Goal: Task Accomplishment & Management: Use online tool/utility

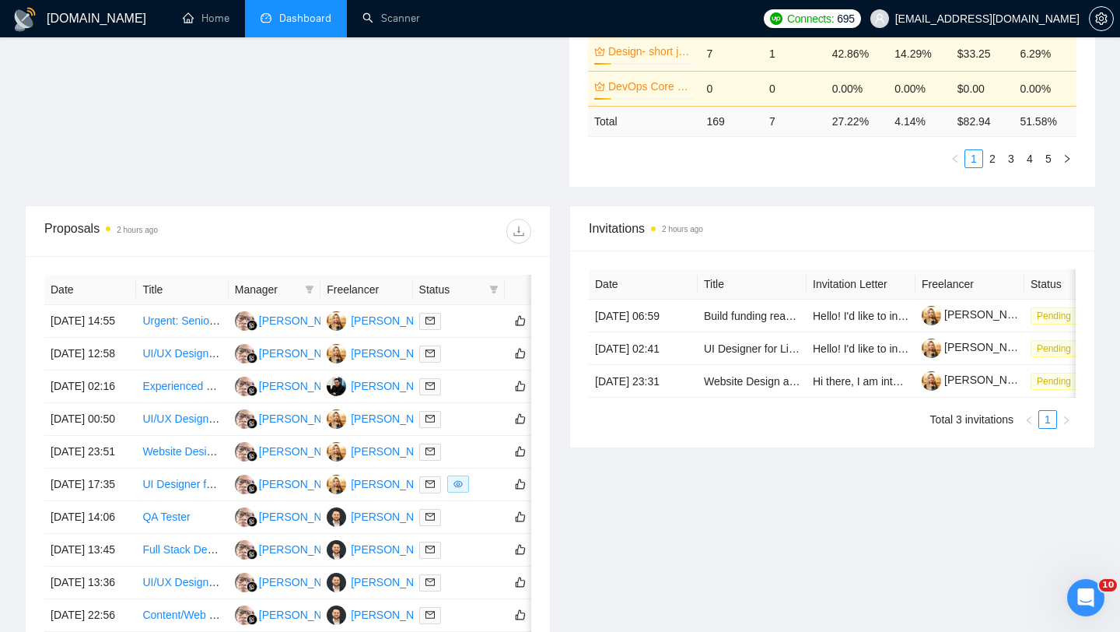
scroll to position [657, 0]
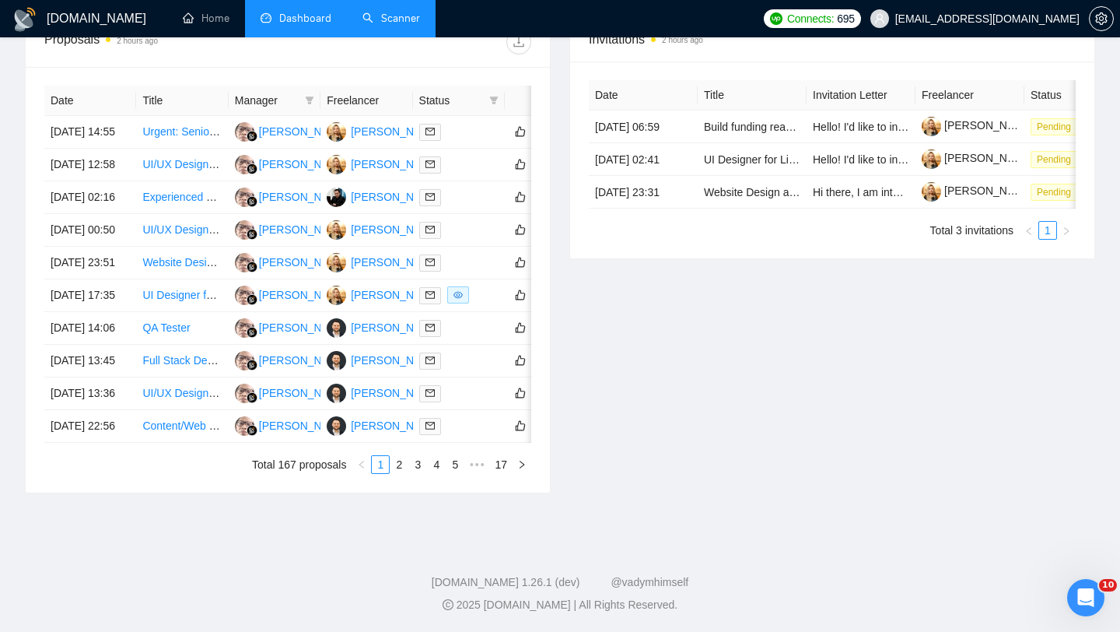
click at [415, 25] on link "Scanner" at bounding box center [392, 18] width 58 height 13
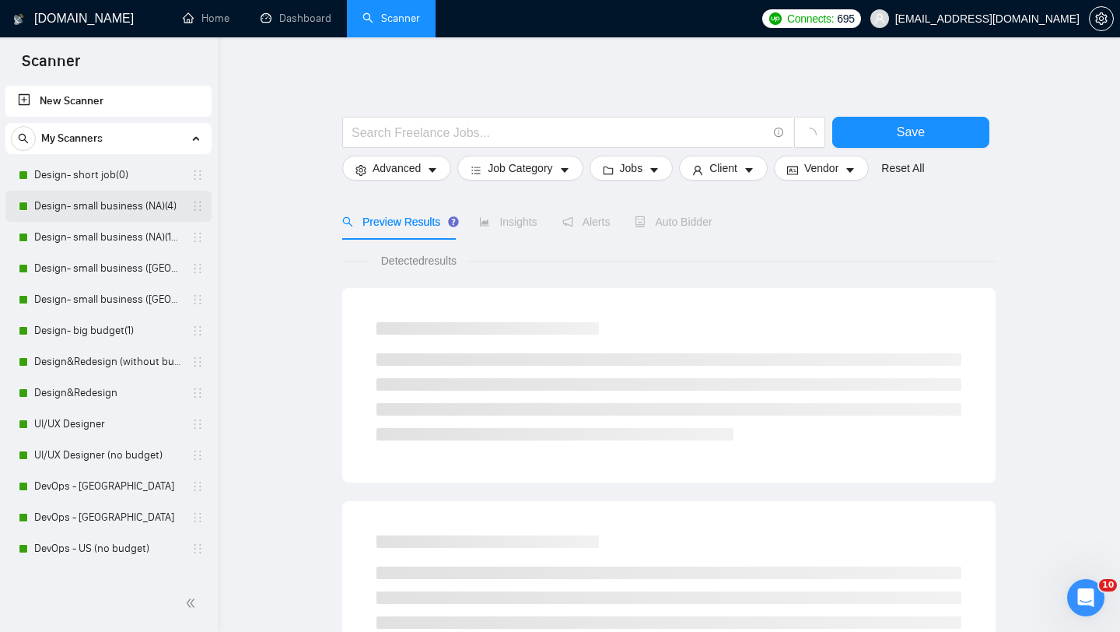
click at [133, 208] on link "Design- small business (NA)(4)" at bounding box center [108, 206] width 148 height 31
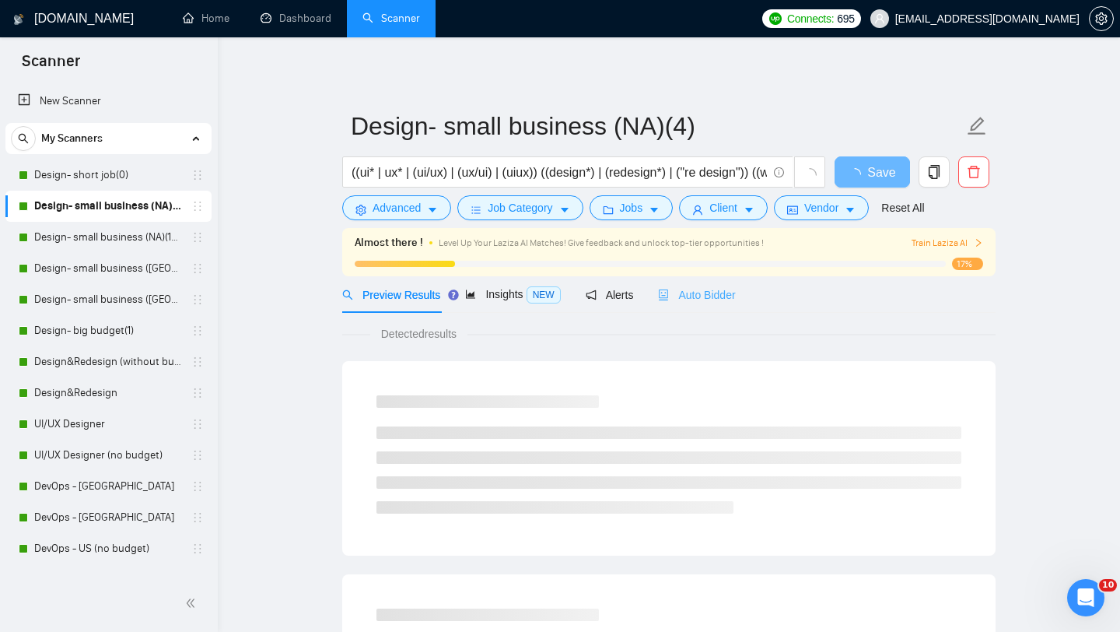
click at [699, 303] on div "Auto Bidder" at bounding box center [696, 294] width 77 height 37
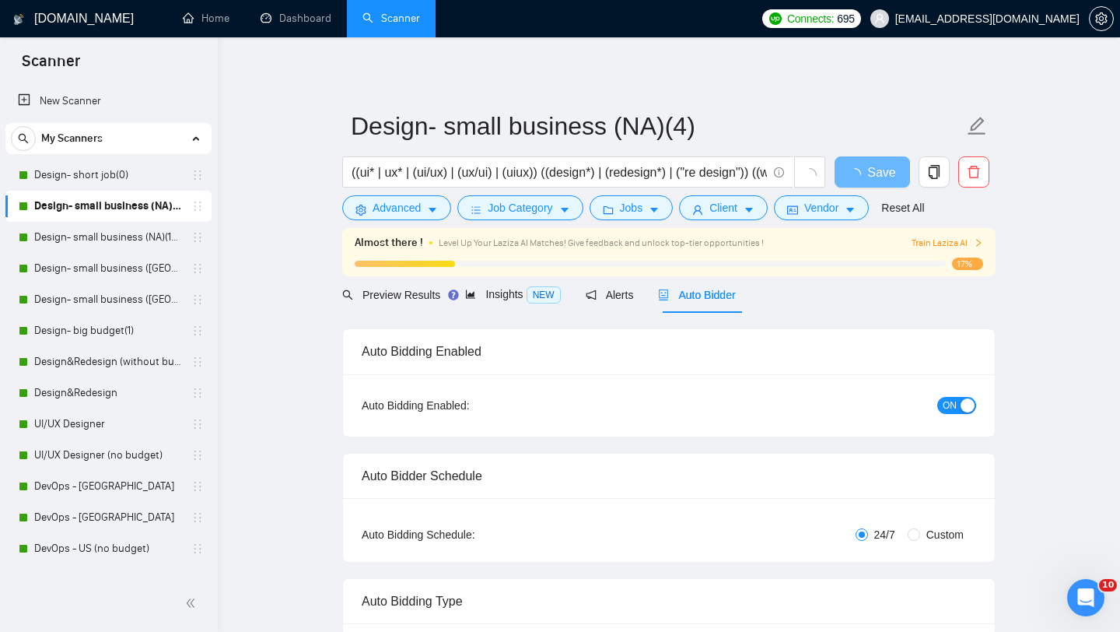
radio input "false"
radio input "true"
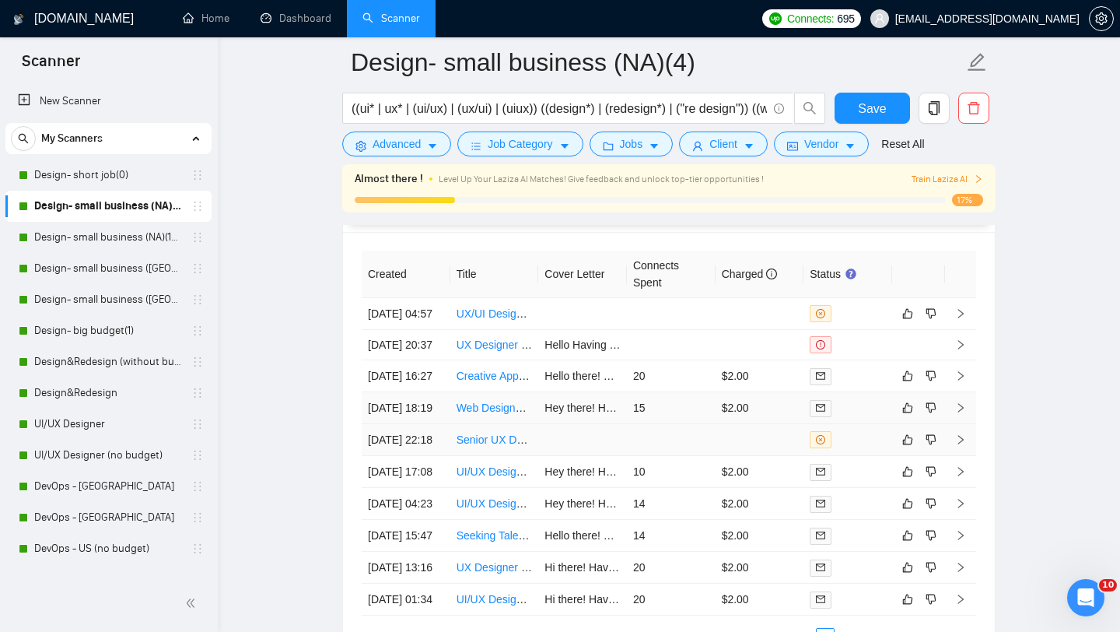
scroll to position [4139, 0]
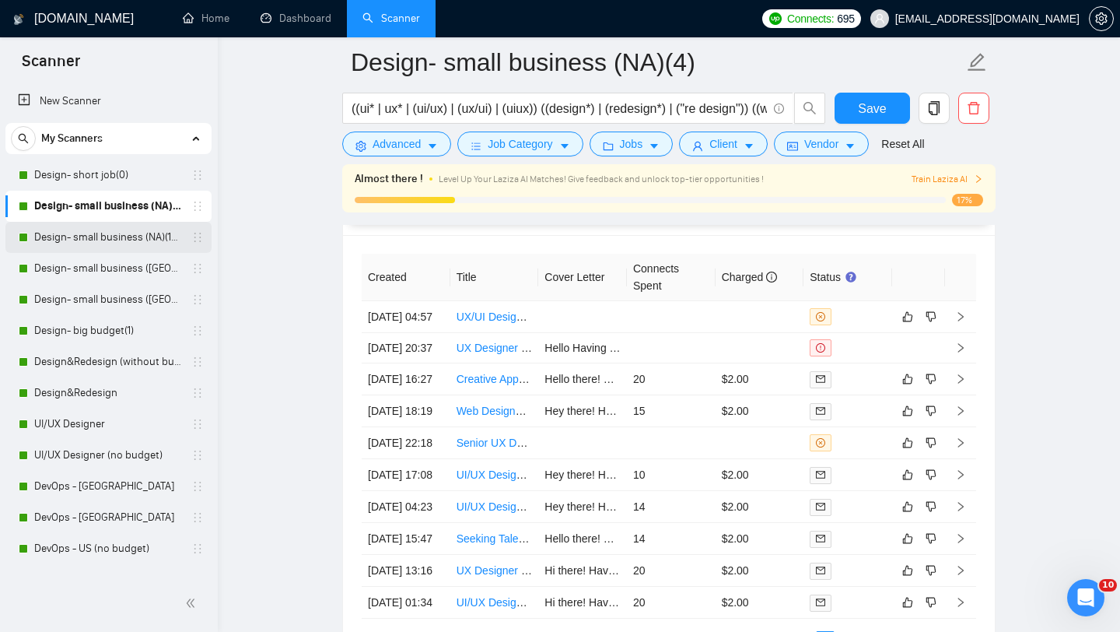
click at [110, 239] on link "Design- small business (NA)(15$)" at bounding box center [108, 237] width 148 height 31
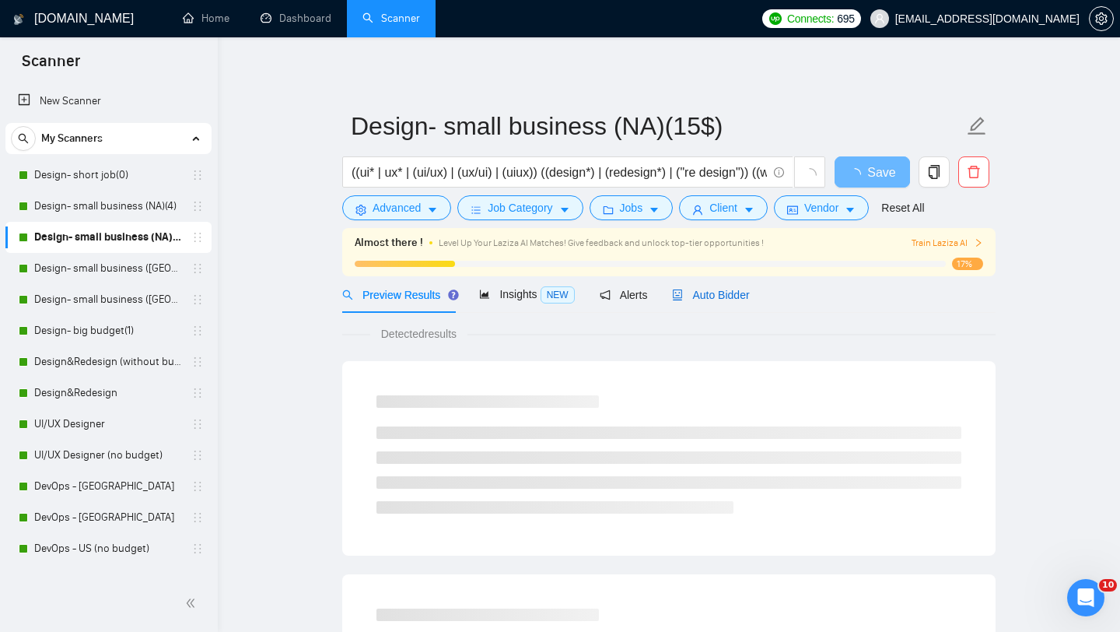
click at [713, 294] on span "Auto Bidder" at bounding box center [710, 295] width 77 height 12
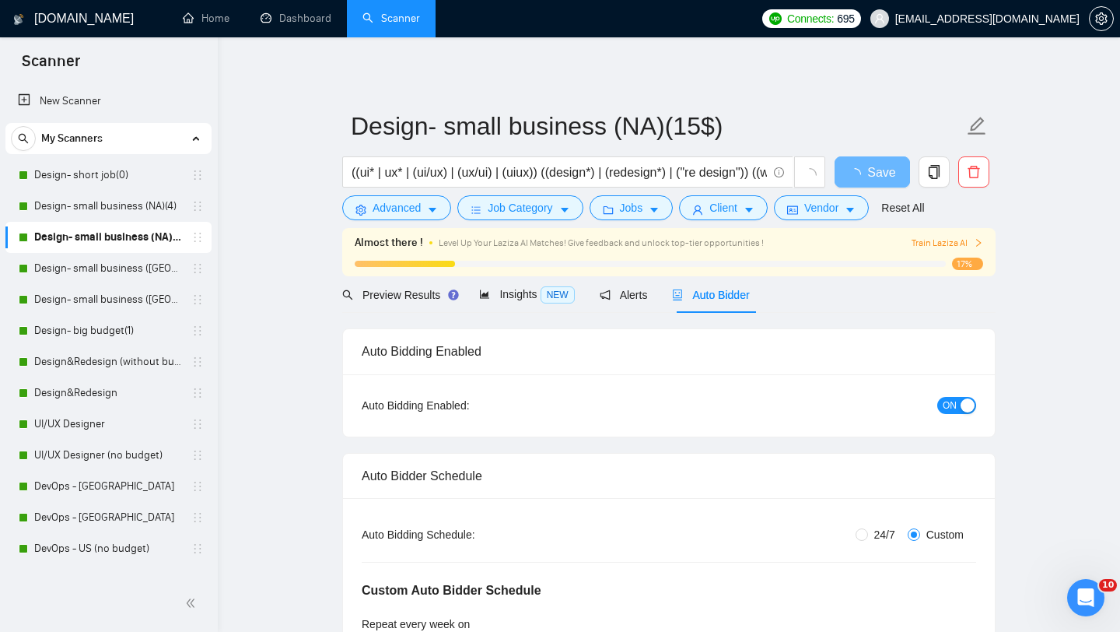
radio input "false"
radio input "true"
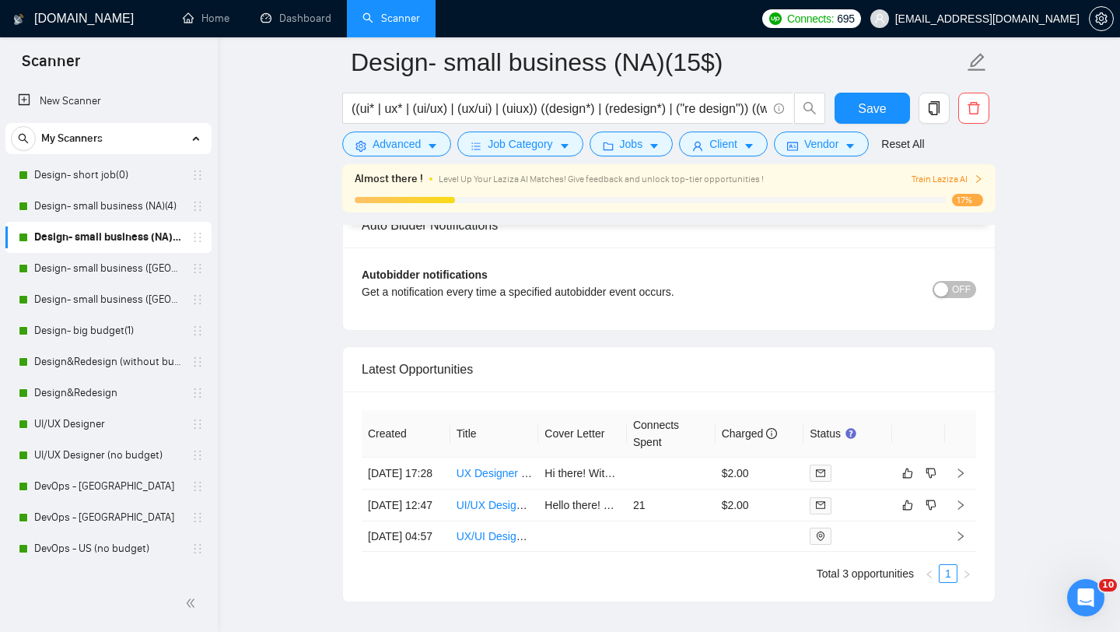
scroll to position [4120, 0]
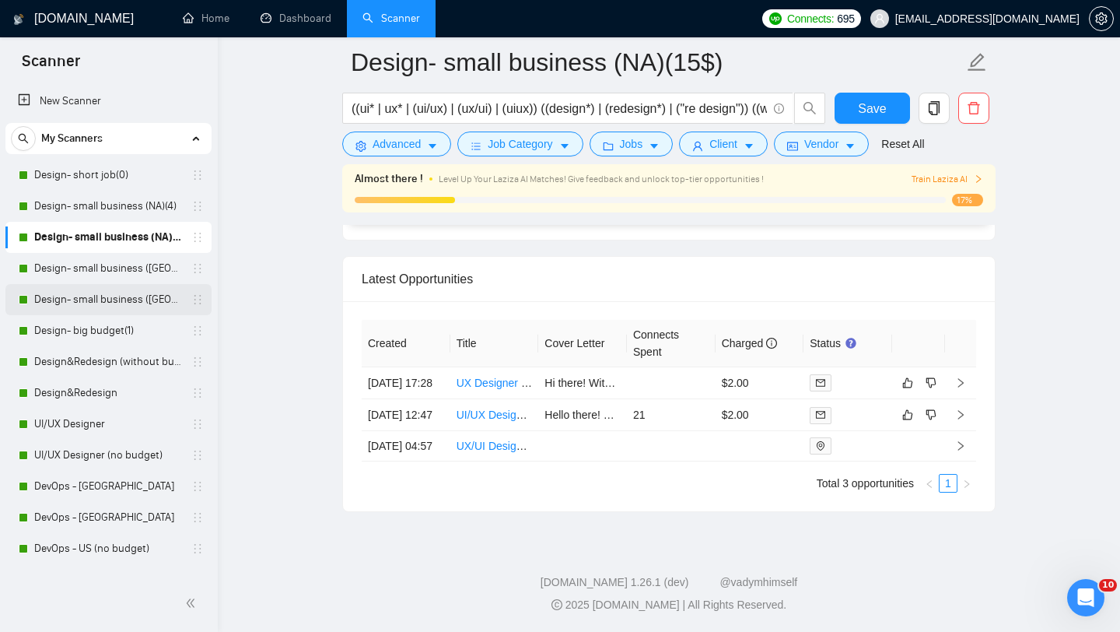
click at [116, 294] on link "Design- small business ([GEOGRAPHIC_DATA])(4)" at bounding box center [108, 299] width 148 height 31
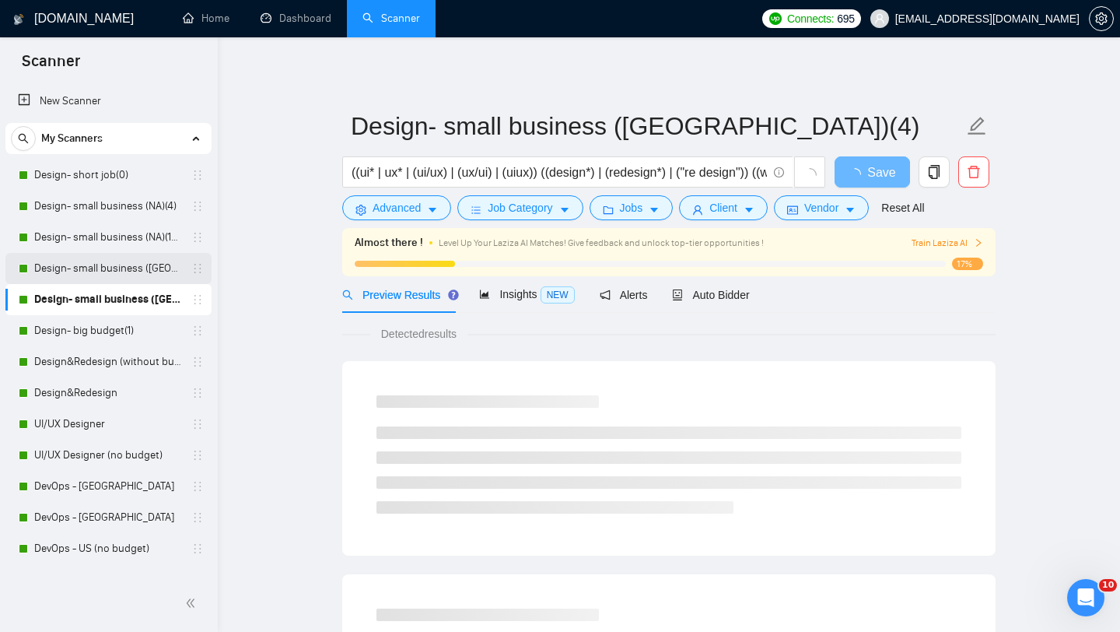
click at [111, 271] on link "Design- small business ([GEOGRAPHIC_DATA])(15$)" at bounding box center [108, 268] width 148 height 31
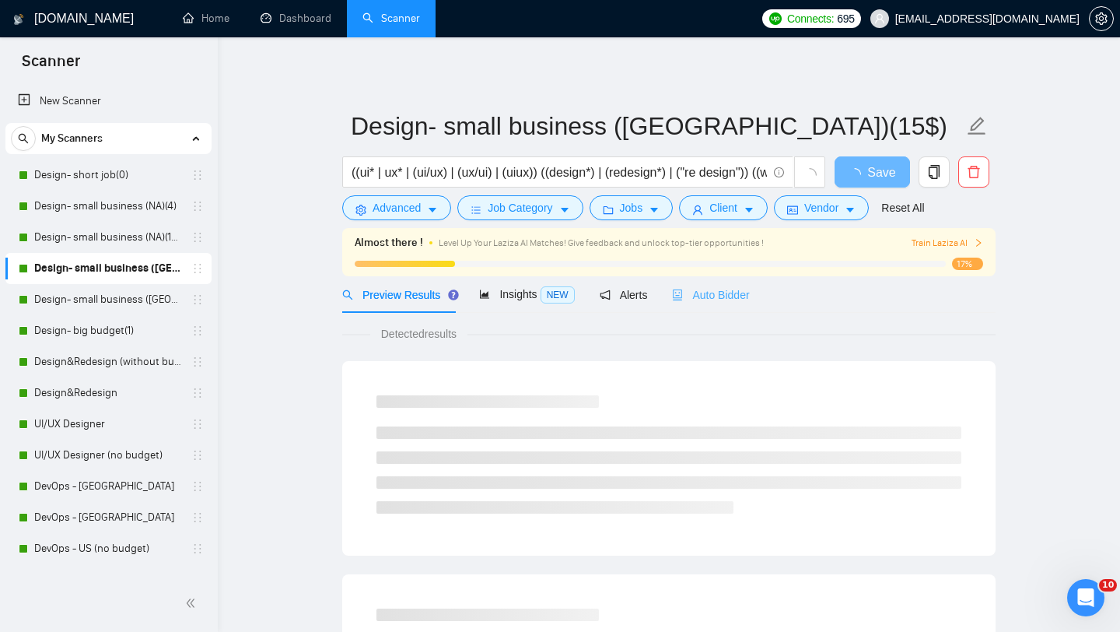
click at [720, 307] on div "Auto Bidder" at bounding box center [710, 294] width 77 height 37
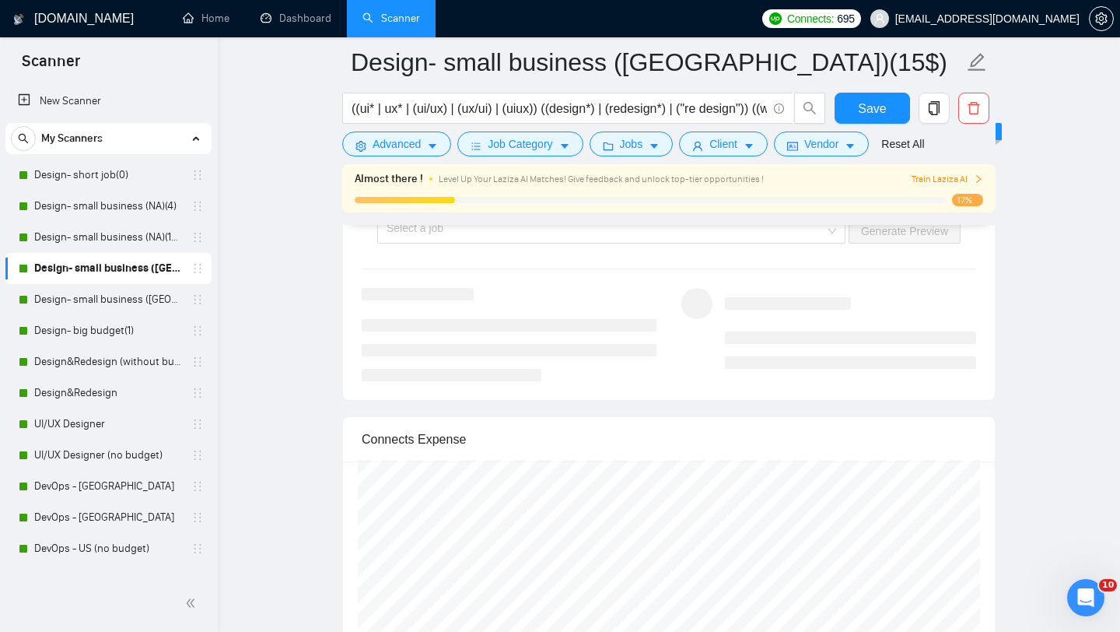
scroll to position [3122, 0]
